Goal: Task Accomplishment & Management: Manage account settings

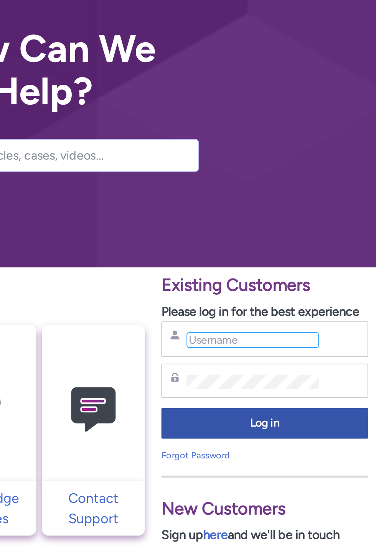
click at [323, 231] on input "Username" at bounding box center [306, 233] width 74 height 9
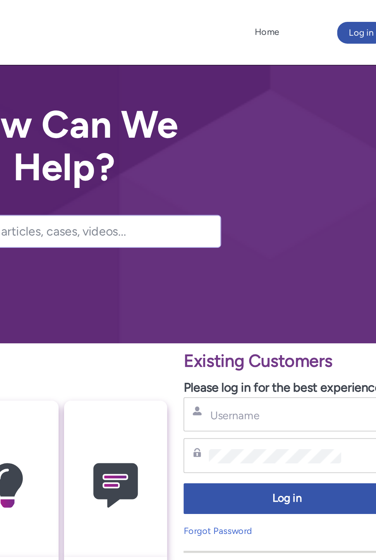
click at [340, 17] on div "Log in" at bounding box center [350, 18] width 34 height 12
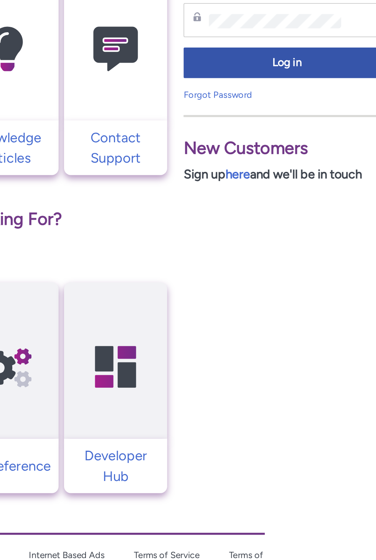
type input "lorisomers67@gmail.com"
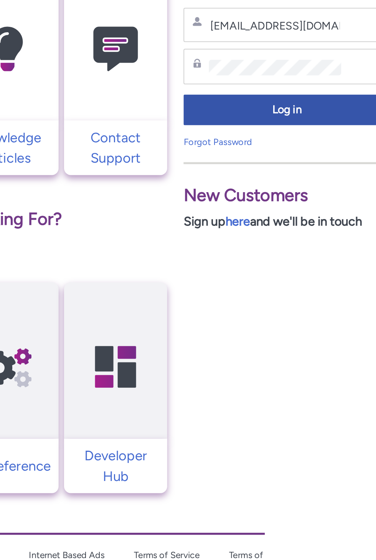
click at [338, 322] on div "Forgot Password" at bounding box center [313, 325] width 116 height 8
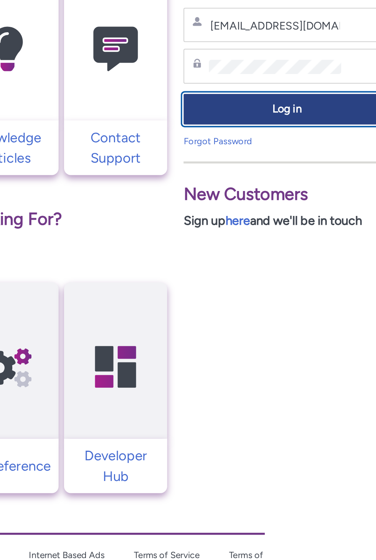
click at [336, 307] on span "Log in" at bounding box center [313, 306] width 106 height 9
click at [332, 305] on span "Log in" at bounding box center [313, 306] width 106 height 9
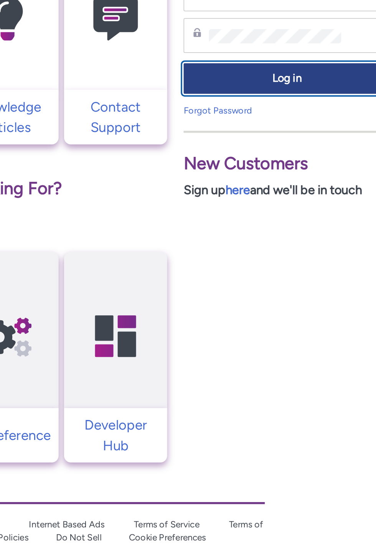
scroll to position [38, 0]
